Goal: Task Accomplishment & Management: Use online tool/utility

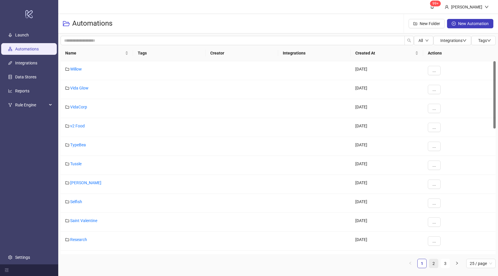
click at [434, 265] on link "2" at bounding box center [434, 263] width 9 height 9
click at [71, 220] on link "ATP" at bounding box center [73, 220] width 7 height 5
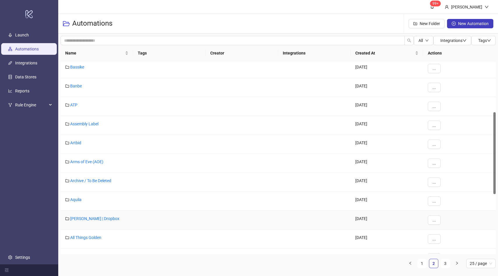
scroll to position [127, 0]
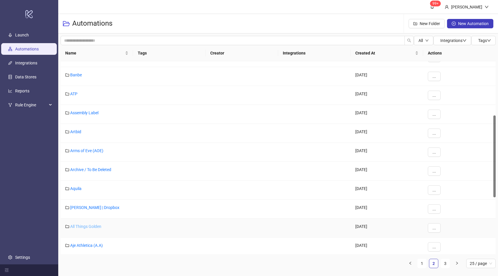
click at [90, 225] on link "All Things Golden" at bounding box center [85, 226] width 31 height 5
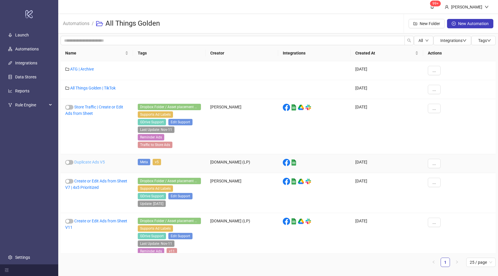
click at [92, 160] on link "Duplicate Ads V5" at bounding box center [89, 162] width 31 height 5
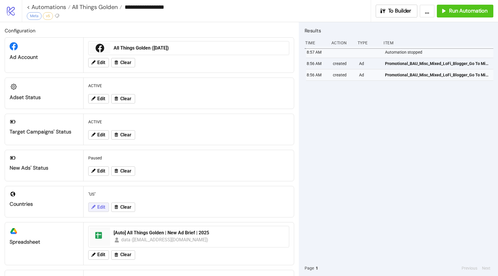
click at [93, 210] on button "Edit" at bounding box center [98, 207] width 21 height 9
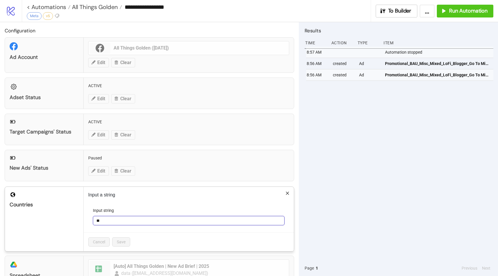
click at [108, 219] on input "**" at bounding box center [189, 220] width 192 height 9
click at [286, 193] on icon "close" at bounding box center [288, 193] width 4 height 4
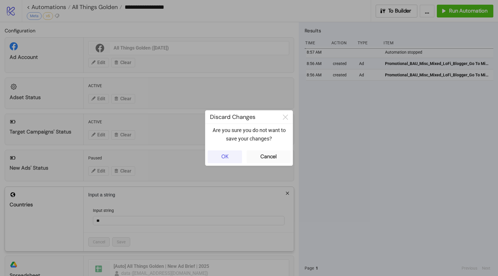
click at [226, 157] on div "OK" at bounding box center [224, 156] width 7 height 7
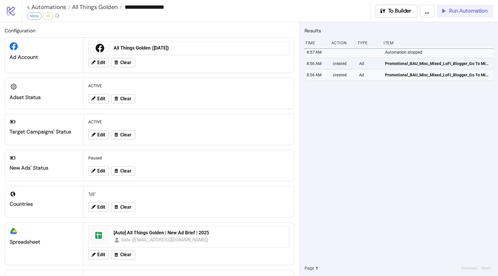
click at [453, 14] on span "Run Automation" at bounding box center [468, 11] width 38 height 7
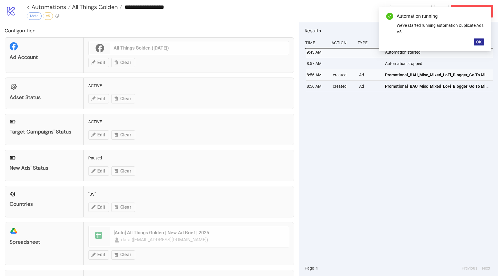
click at [483, 41] on button "OK" at bounding box center [479, 41] width 10 height 7
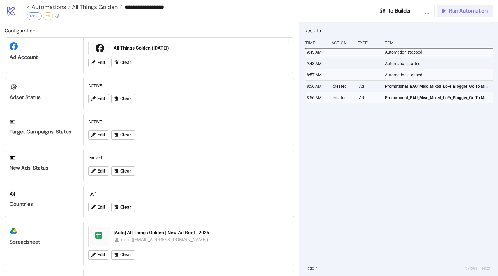
click at [455, 12] on span "Run Automation" at bounding box center [468, 11] width 38 height 7
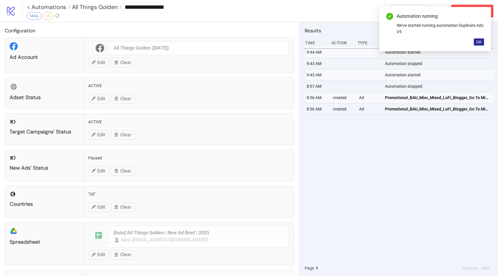
click at [481, 40] on span "OK" at bounding box center [479, 42] width 6 height 5
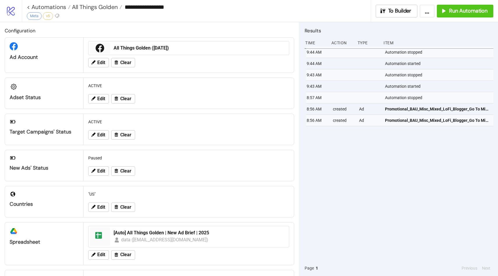
scroll to position [34, 0]
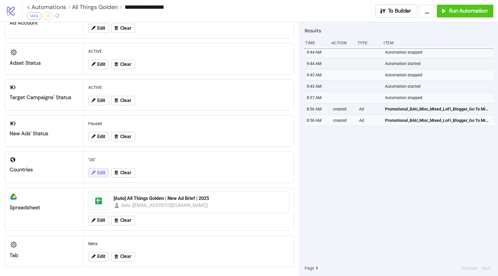
click at [99, 172] on span "Edit" at bounding box center [101, 172] width 8 height 5
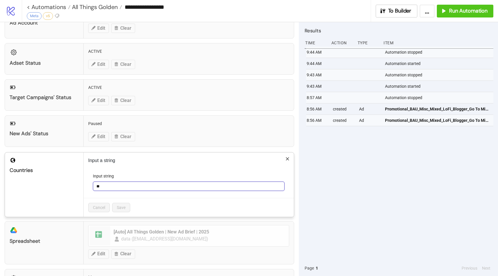
click at [109, 186] on input "**" at bounding box center [189, 186] width 192 height 9
click at [108, 186] on input "**" at bounding box center [189, 186] width 192 height 9
type input "**"
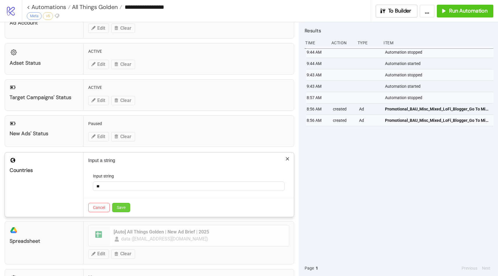
click at [129, 204] on button "Save" at bounding box center [121, 207] width 18 height 9
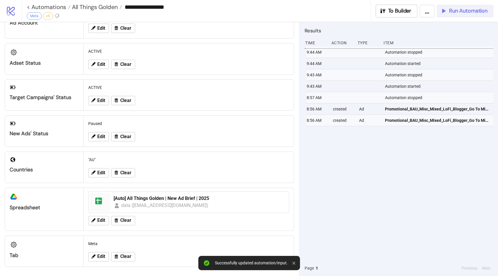
click at [448, 9] on div "Run Automation" at bounding box center [464, 11] width 47 height 7
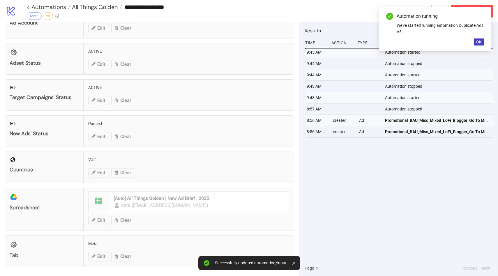
click at [484, 43] on div "Automation running We've started running automation Duplicate Ads V5 OK" at bounding box center [435, 29] width 112 height 44
click at [483, 43] on button "OK" at bounding box center [479, 41] width 10 height 7
